Goal: Find contact information: Find contact information

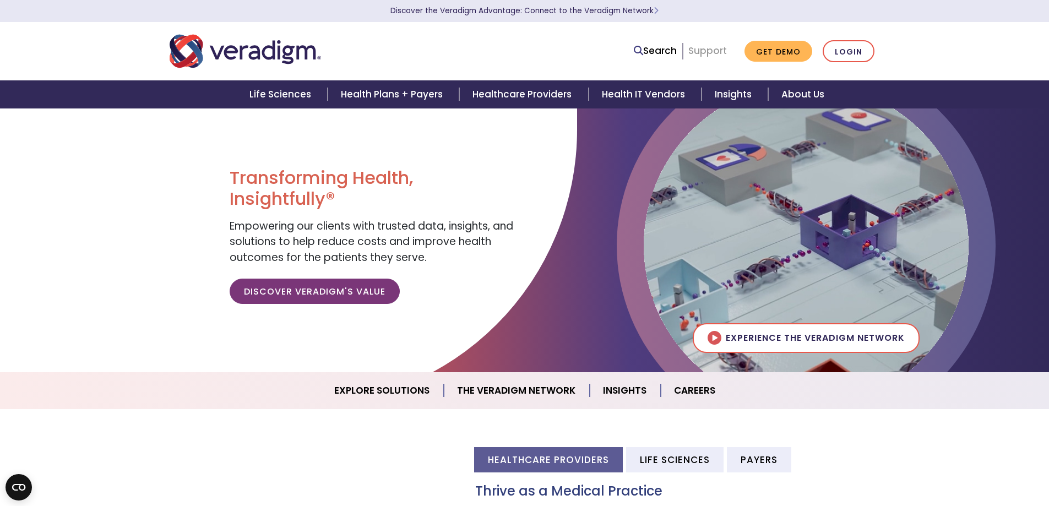
click at [708, 49] on link "Support" at bounding box center [707, 50] width 39 height 13
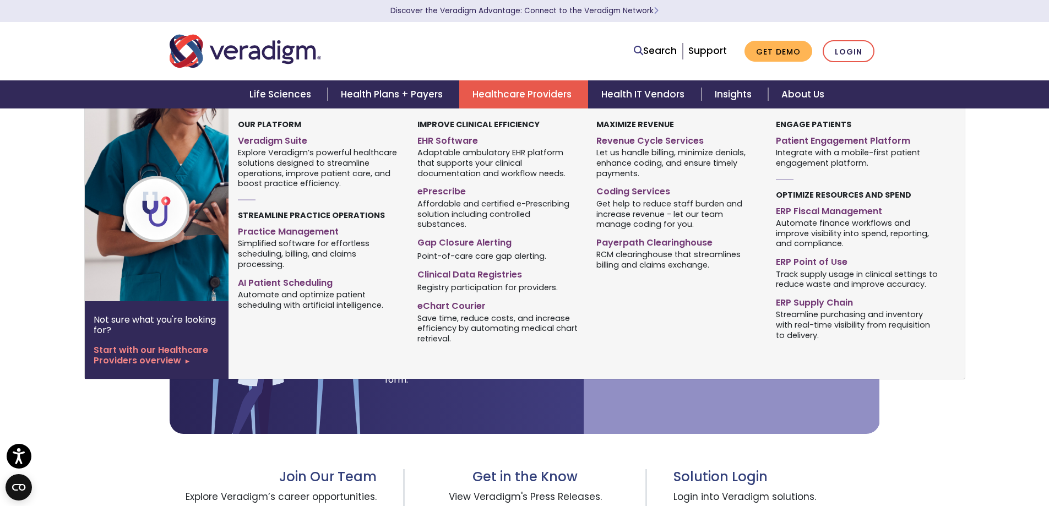
click at [534, 100] on link "Healthcare Providers" at bounding box center [523, 94] width 129 height 28
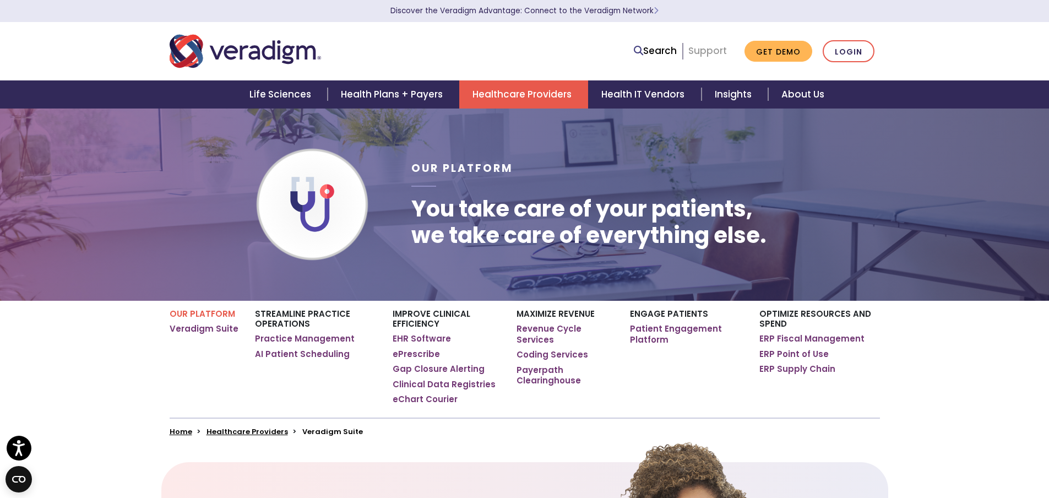
click at [715, 52] on link "Support" at bounding box center [707, 50] width 39 height 13
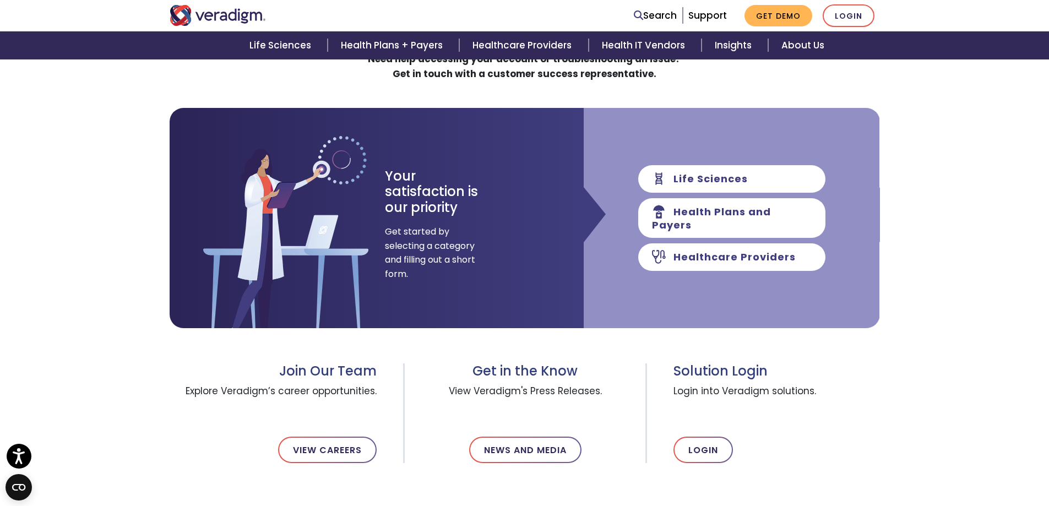
scroll to position [110, 0]
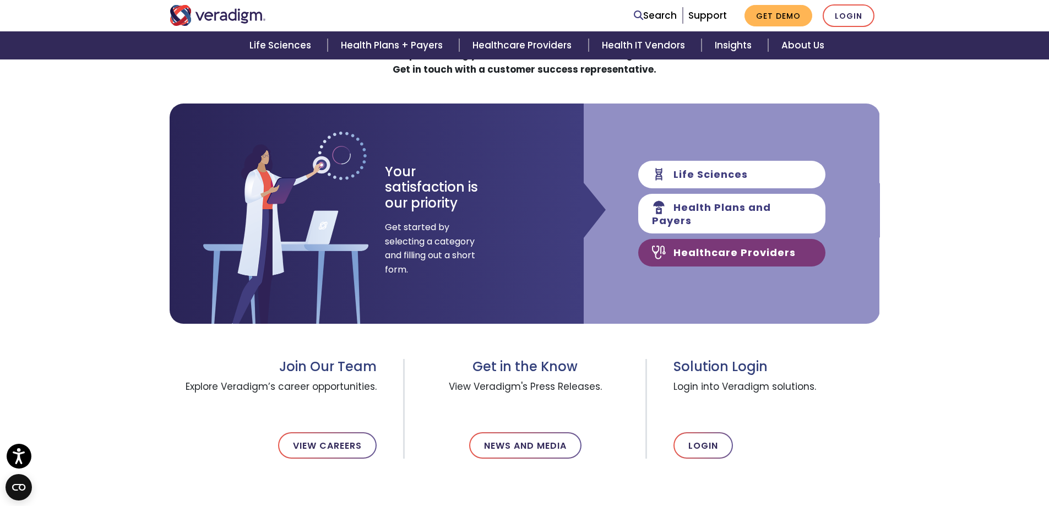
click at [752, 252] on link "Healthcare Providers" at bounding box center [731, 253] width 187 height 28
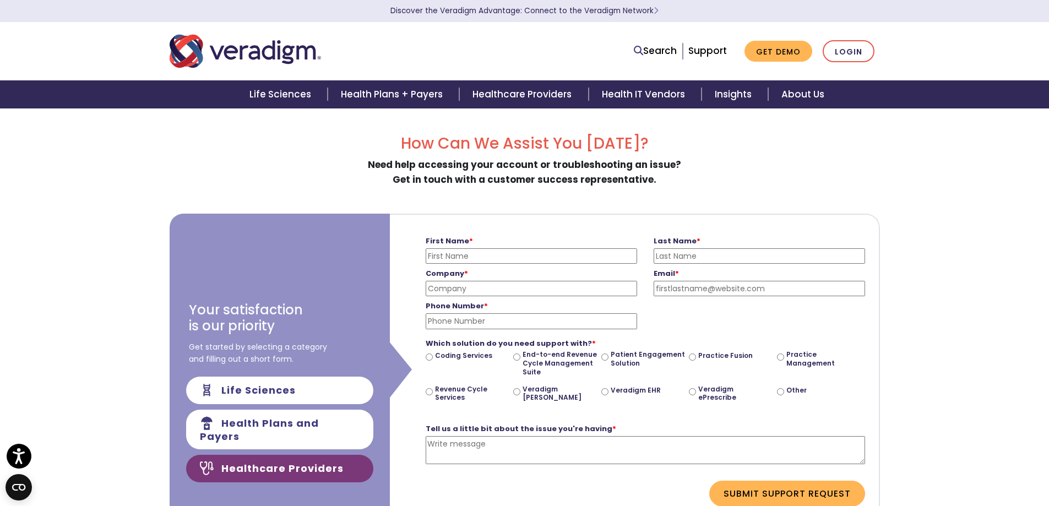
click at [955, 43] on nav "Search Support Get Demo Login" at bounding box center [524, 51] width 1049 height 58
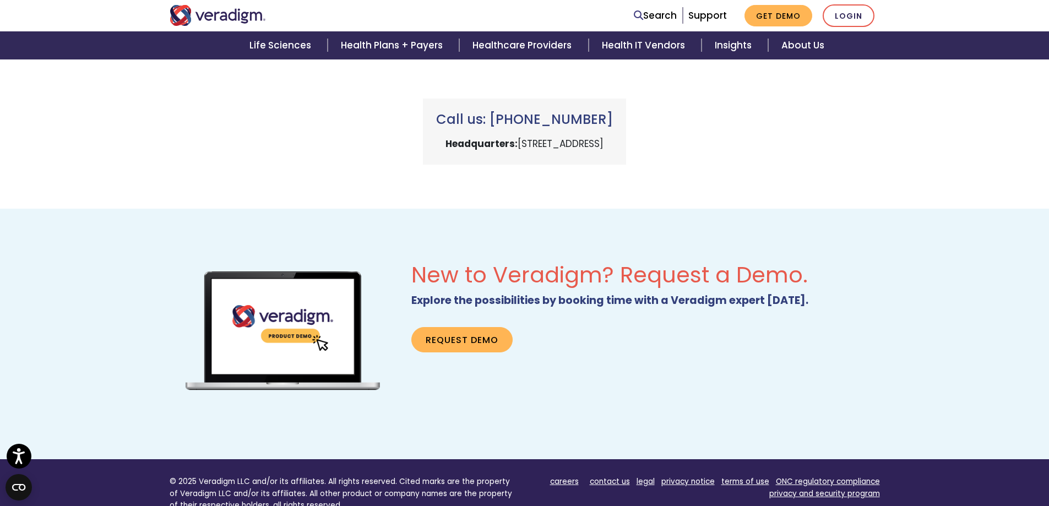
scroll to position [826, 0]
